Goal: Task Accomplishment & Management: Use online tool/utility

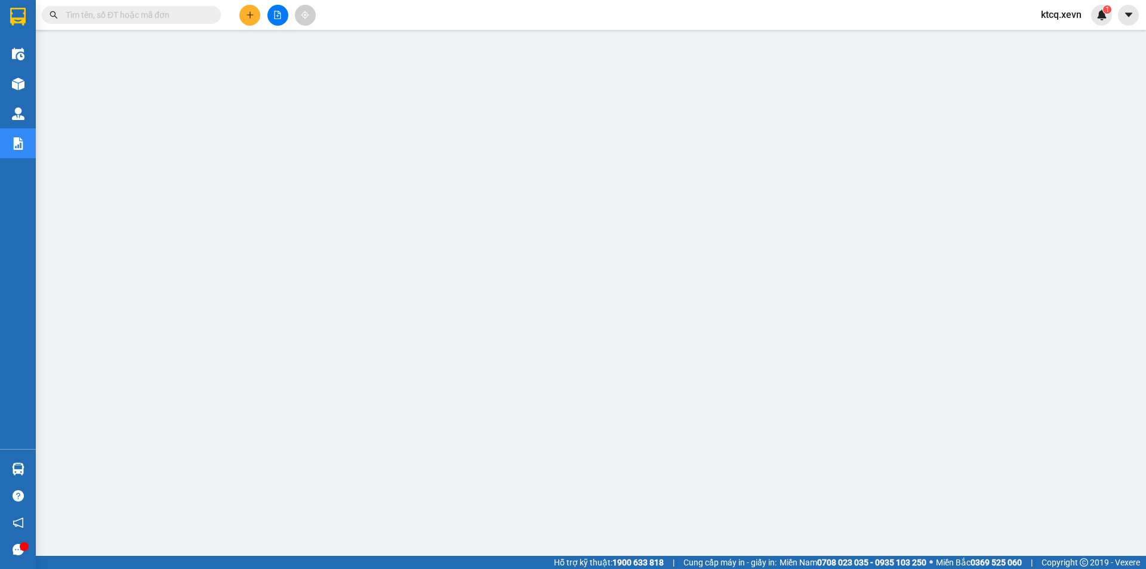
click at [150, 17] on input "text" at bounding box center [136, 14] width 141 height 13
paste input "VPT1010250002"
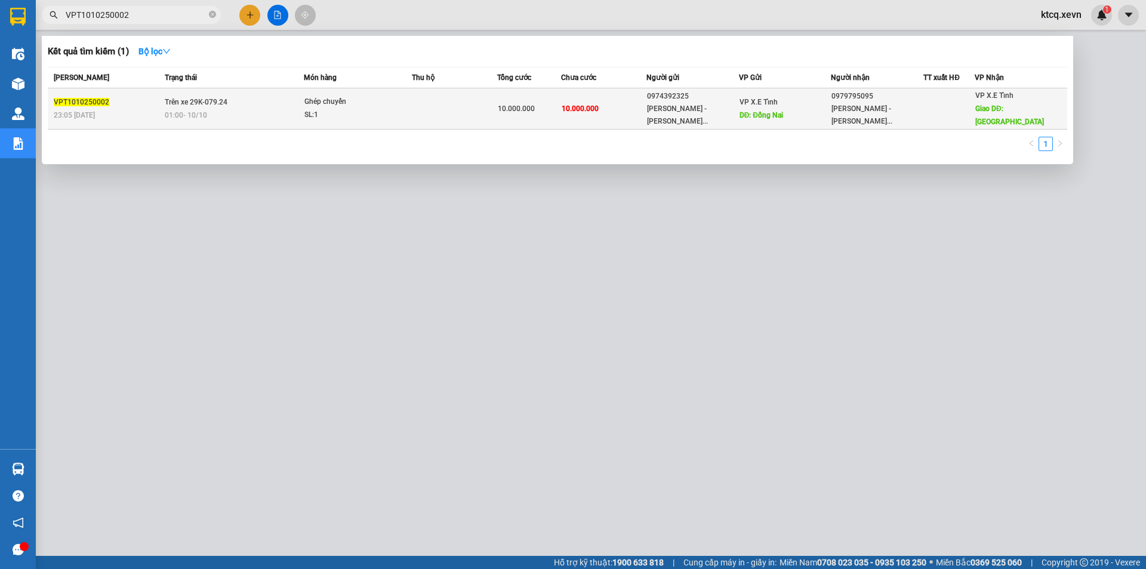
type input "VPT1010250002"
click at [422, 118] on td at bounding box center [454, 108] width 85 height 41
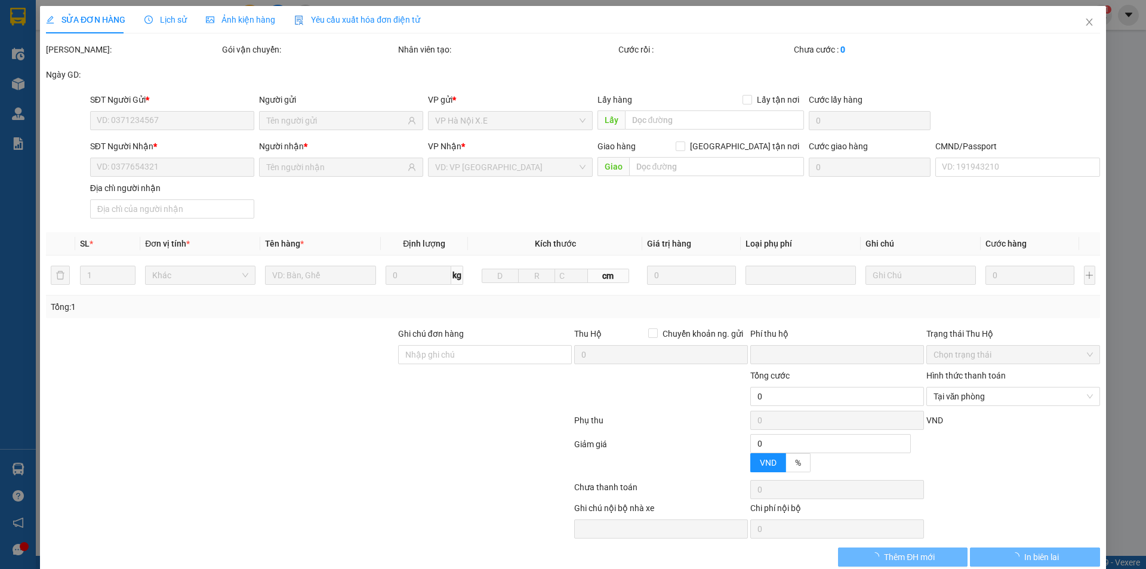
type input "0974392325"
type input "[PERSON_NAME] - [PERSON_NAME]"
type input "Đồng Nai"
type input "0979795095"
type input "[PERSON_NAME] - [PERSON_NAME]"
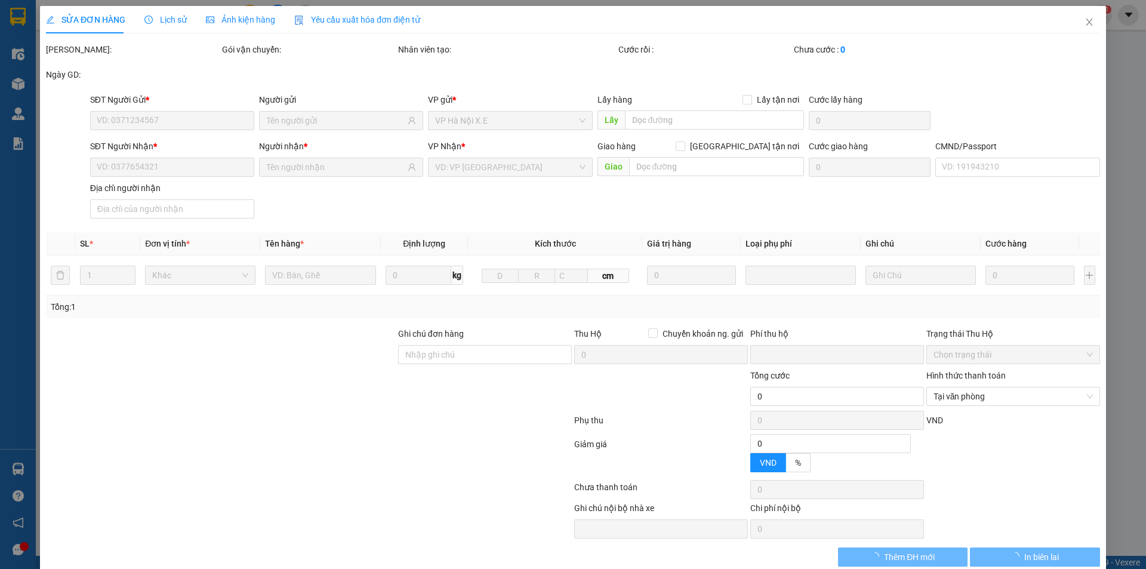
type input "[GEOGRAPHIC_DATA]"
type input "0"
type input "10.000.000"
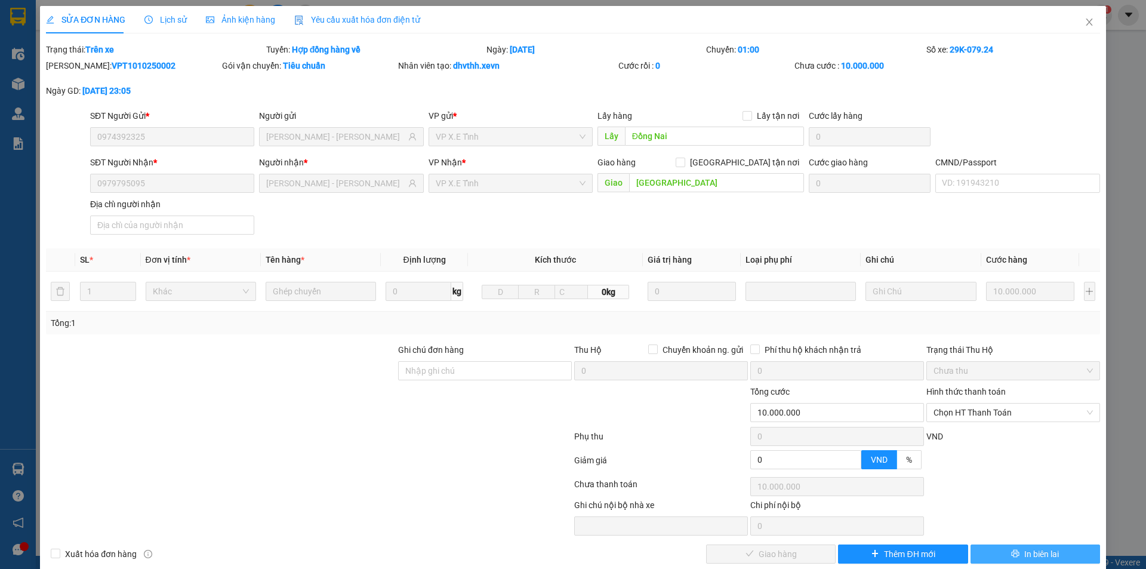
click at [1034, 548] on span "In biên lai" at bounding box center [1041, 553] width 35 height 13
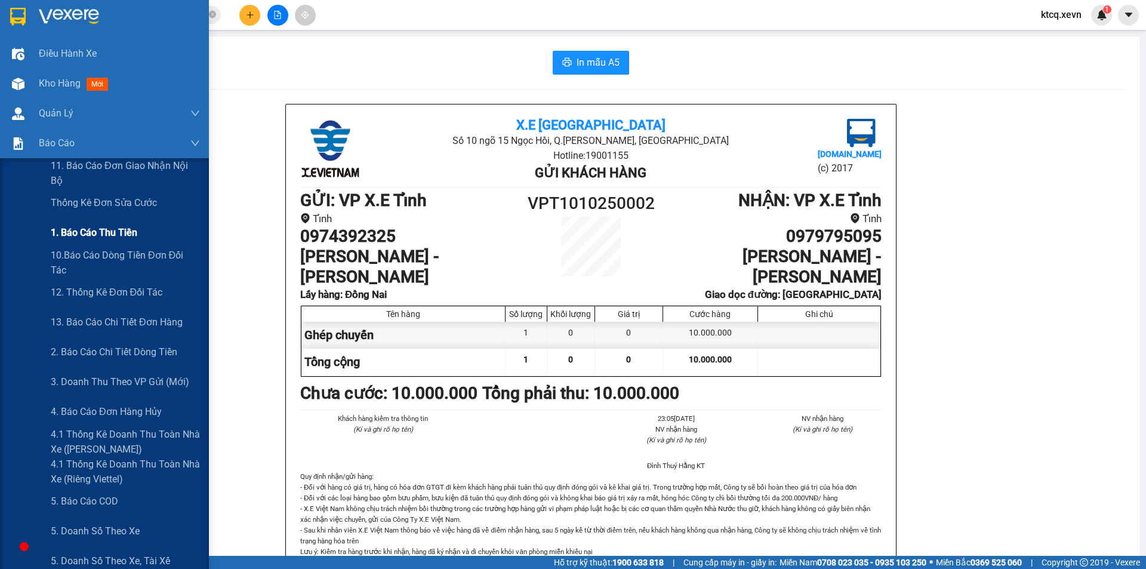
click at [100, 228] on span "1. Báo cáo thu tiền" at bounding box center [94, 232] width 87 height 15
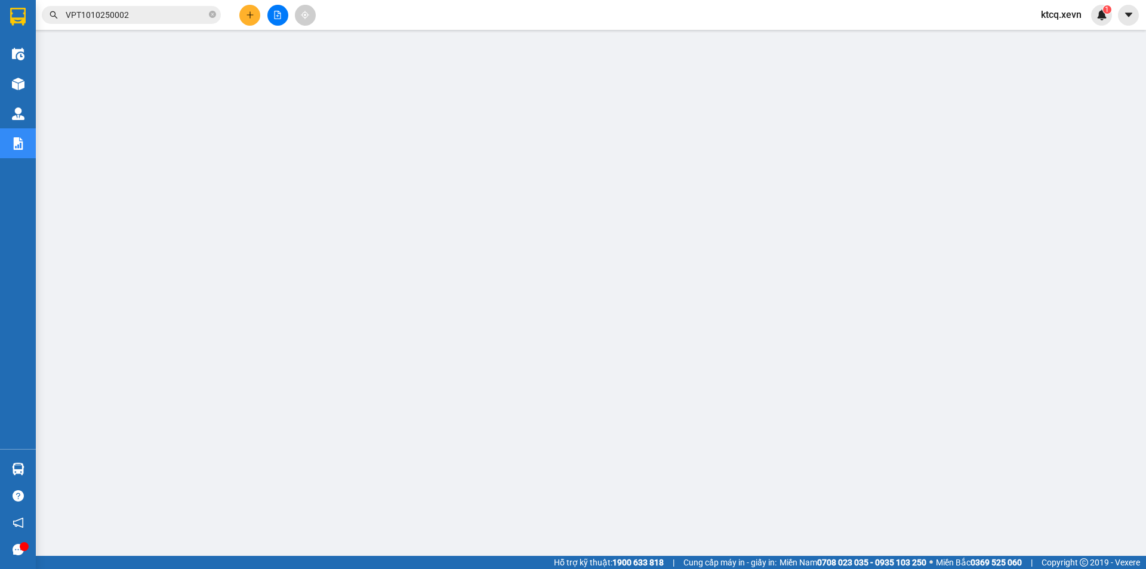
click at [133, 18] on input "VPT1010250002" at bounding box center [136, 14] width 141 height 13
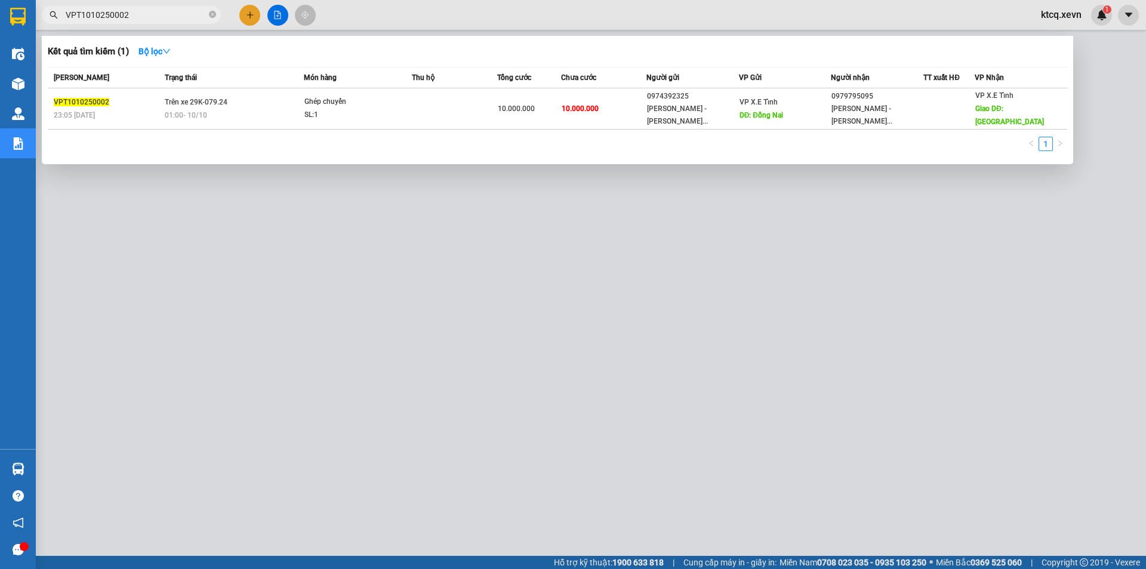
click at [133, 18] on input "VPT1010250002" at bounding box center [136, 14] width 141 height 13
paste input "BC1410250054"
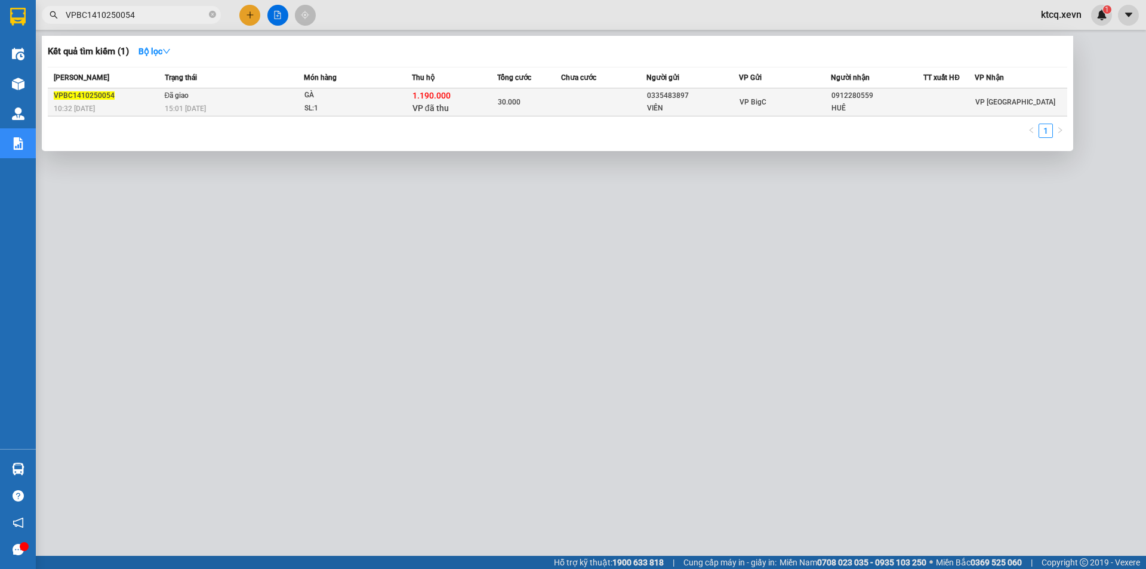
type input "VPBC1410250054"
click at [443, 104] on span "VP đã thu" at bounding box center [430, 108] width 36 height 10
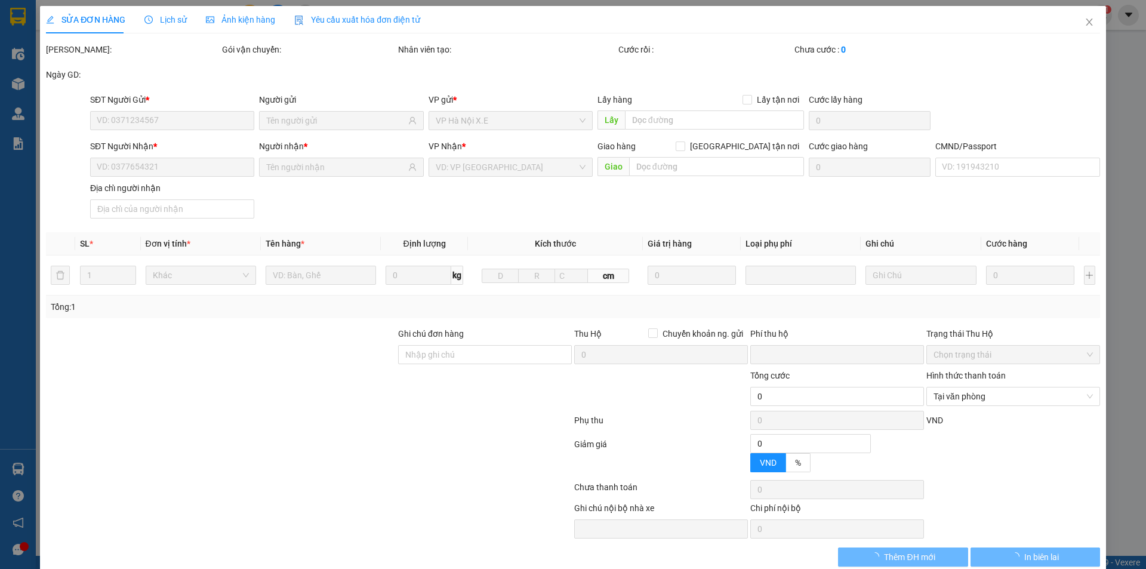
type input "0335483897"
type input "VIÊN"
type input "0912280559"
type input "HUÊ"
type input "037067000645 [PERSON_NAME]"
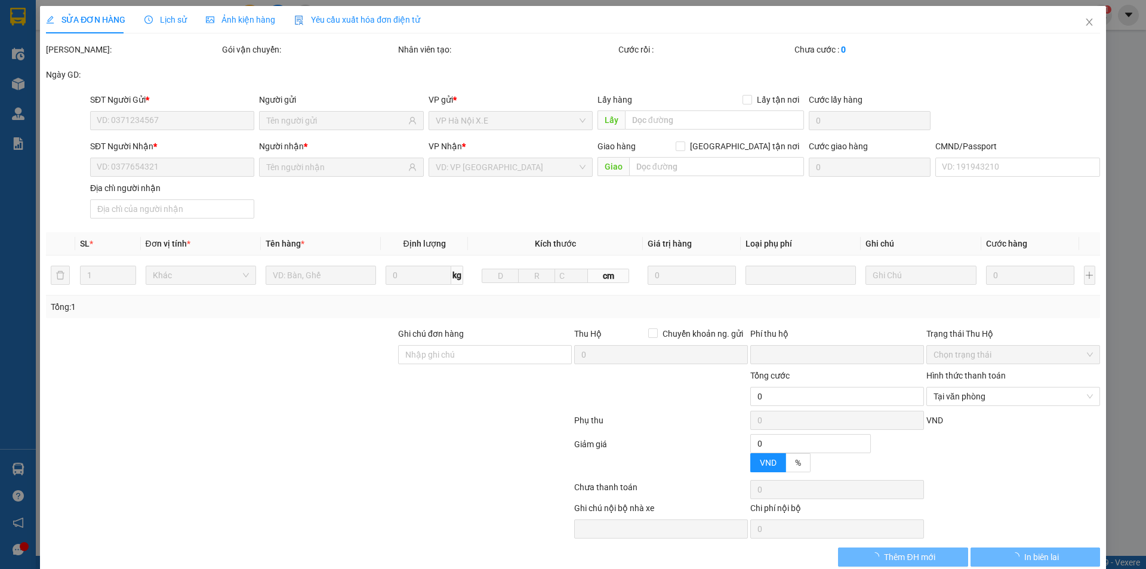
checkbox input "true"
type input "1.190.000"
type input "30.000"
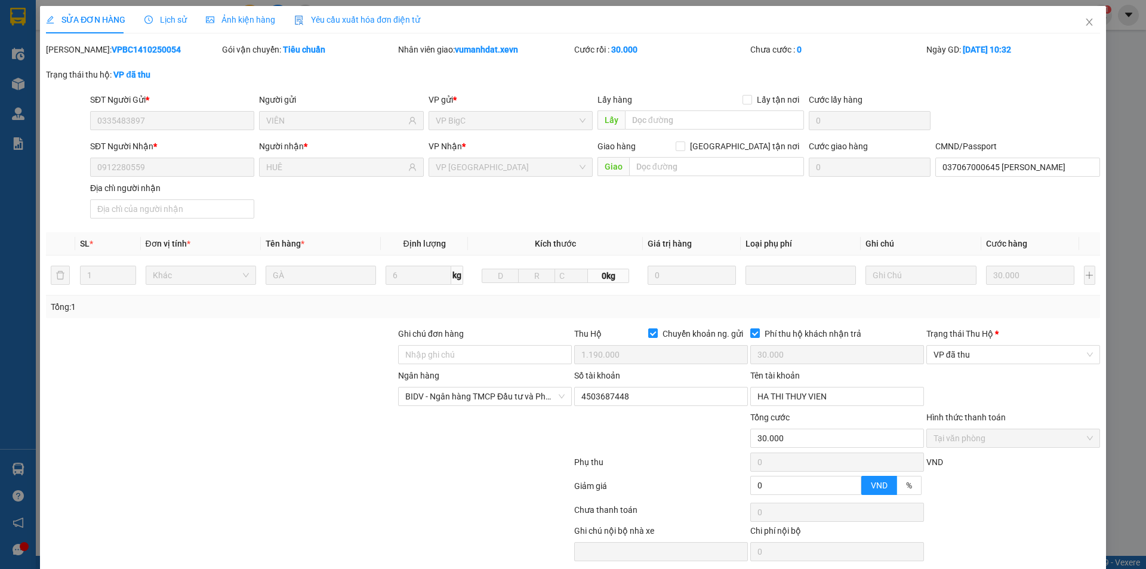
scroll to position [44, 0]
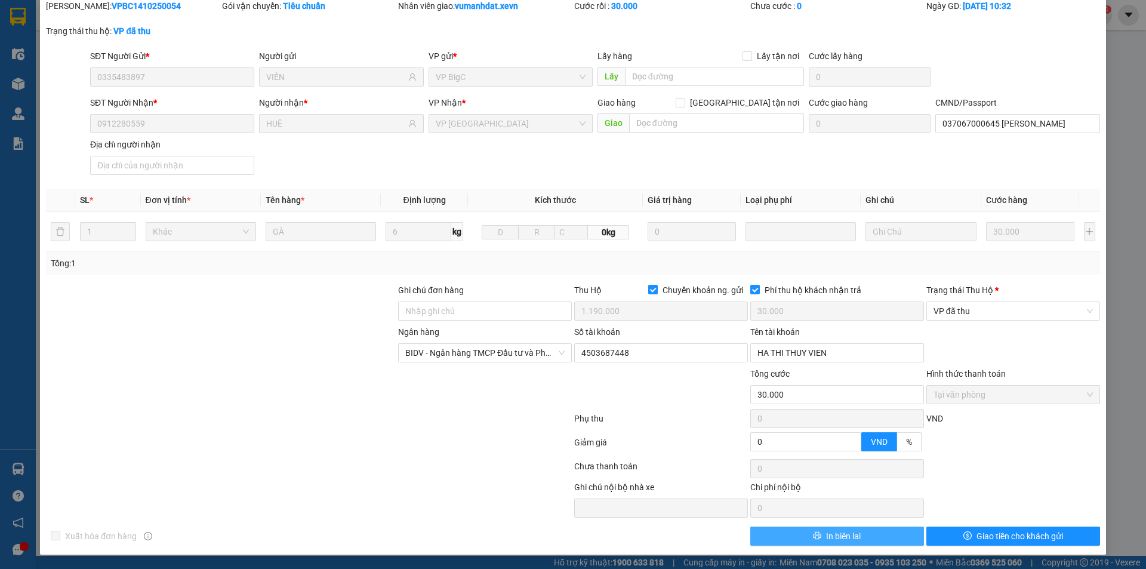
click at [848, 537] on span "In biên lai" at bounding box center [843, 535] width 35 height 13
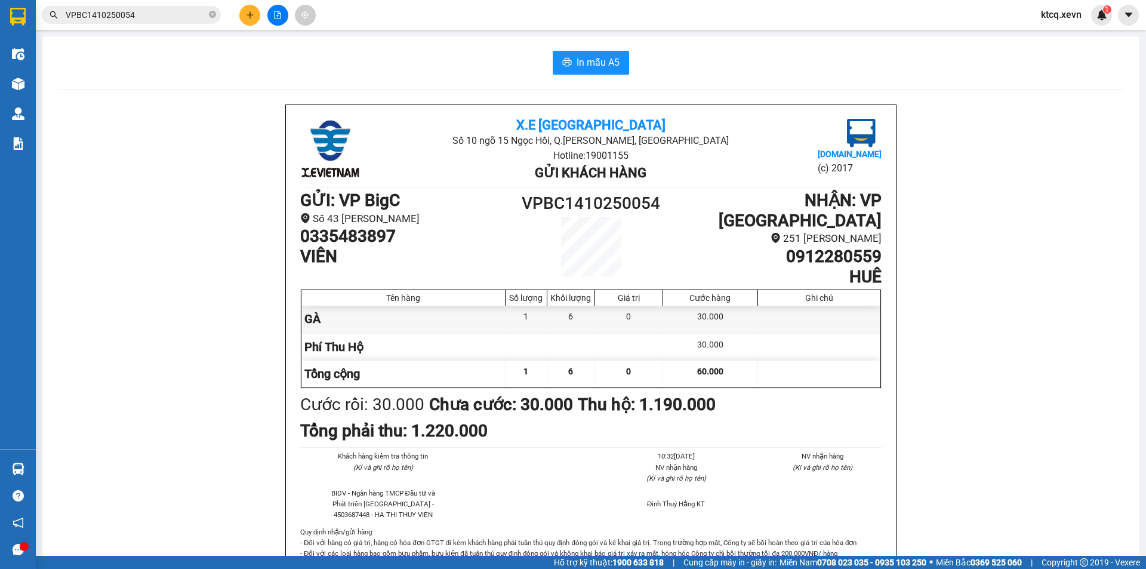
click at [157, 11] on input "VPBC1410250054" at bounding box center [136, 14] width 141 height 13
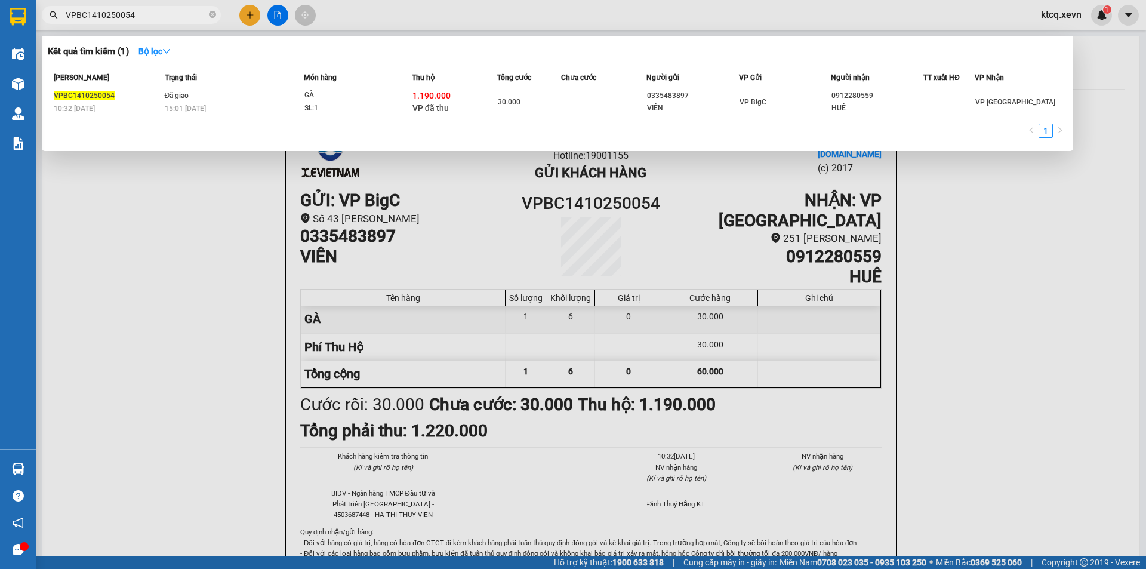
click at [157, 11] on input "VPBC1410250054" at bounding box center [136, 14] width 141 height 13
paste input "NH1410250055"
type input "VPNH1410250055"
